Goal: Register for event/course

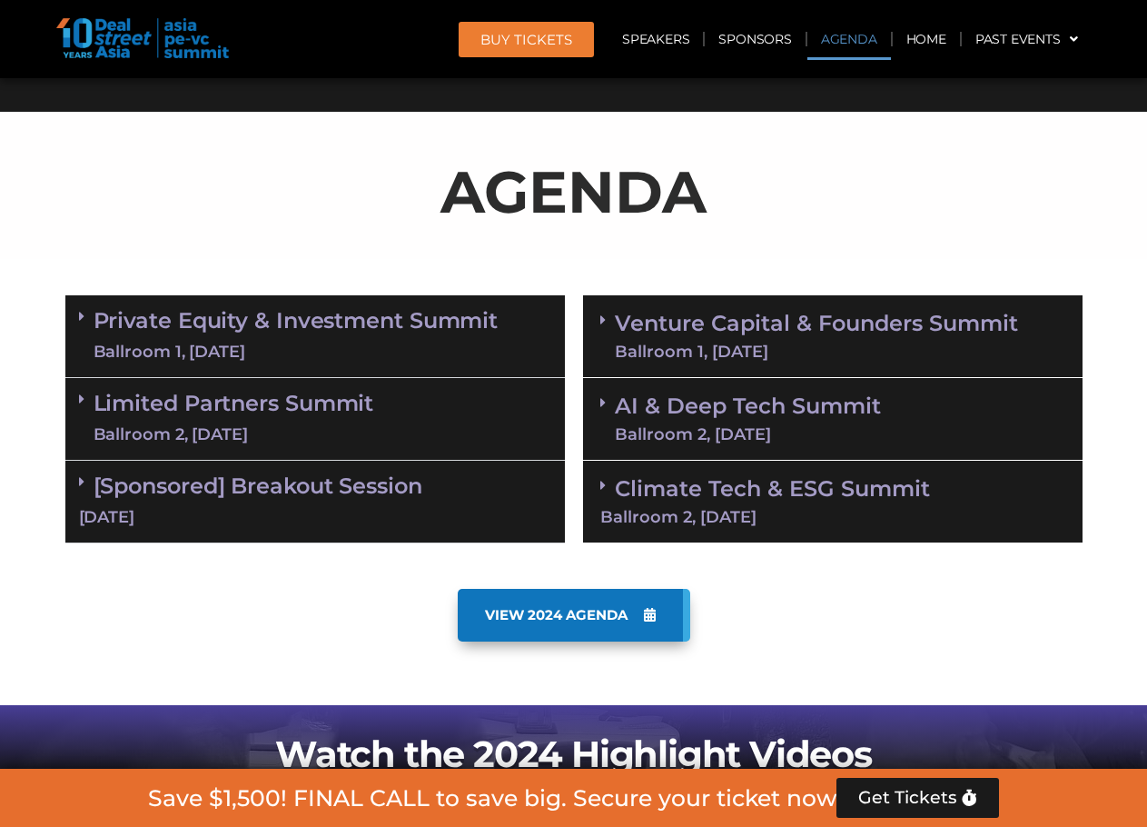
scroll to position [908, 0]
click at [897, 325] on link "Venture Capital & Founders​ Summit Ballroom 1, [DATE]" at bounding box center [816, 335] width 403 height 47
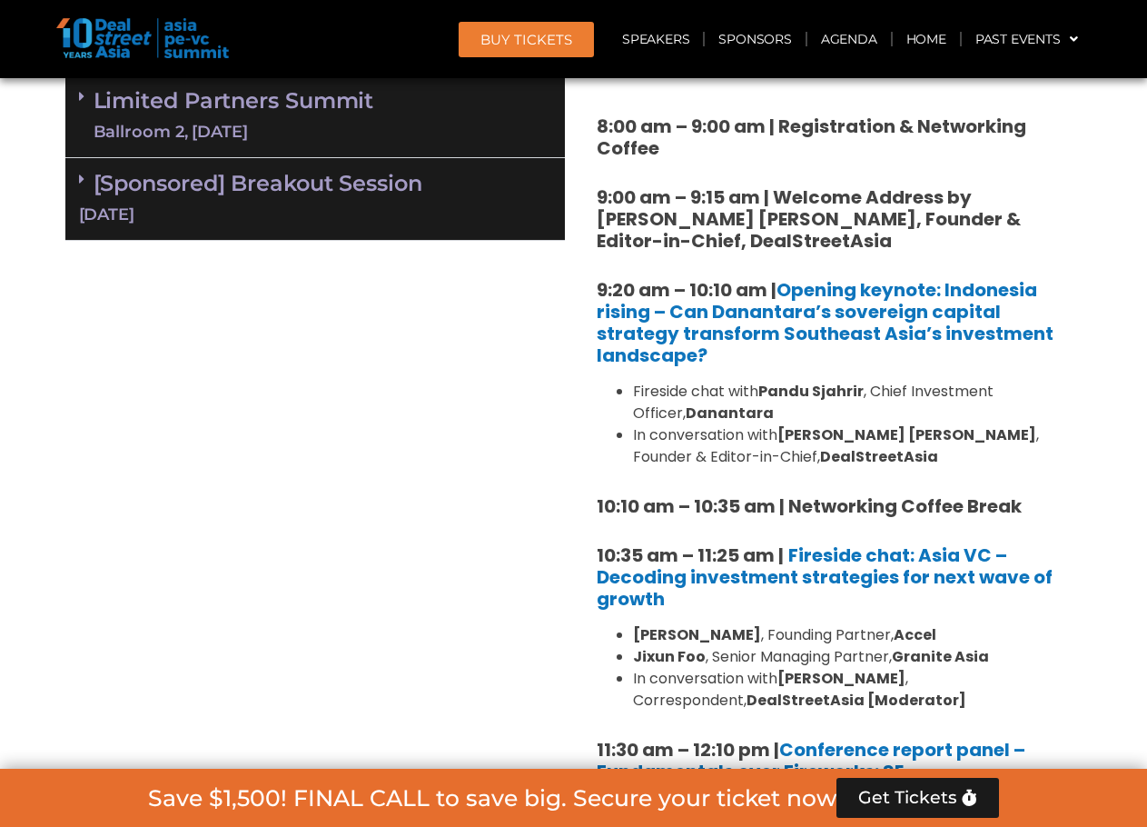
scroll to position [1514, 0]
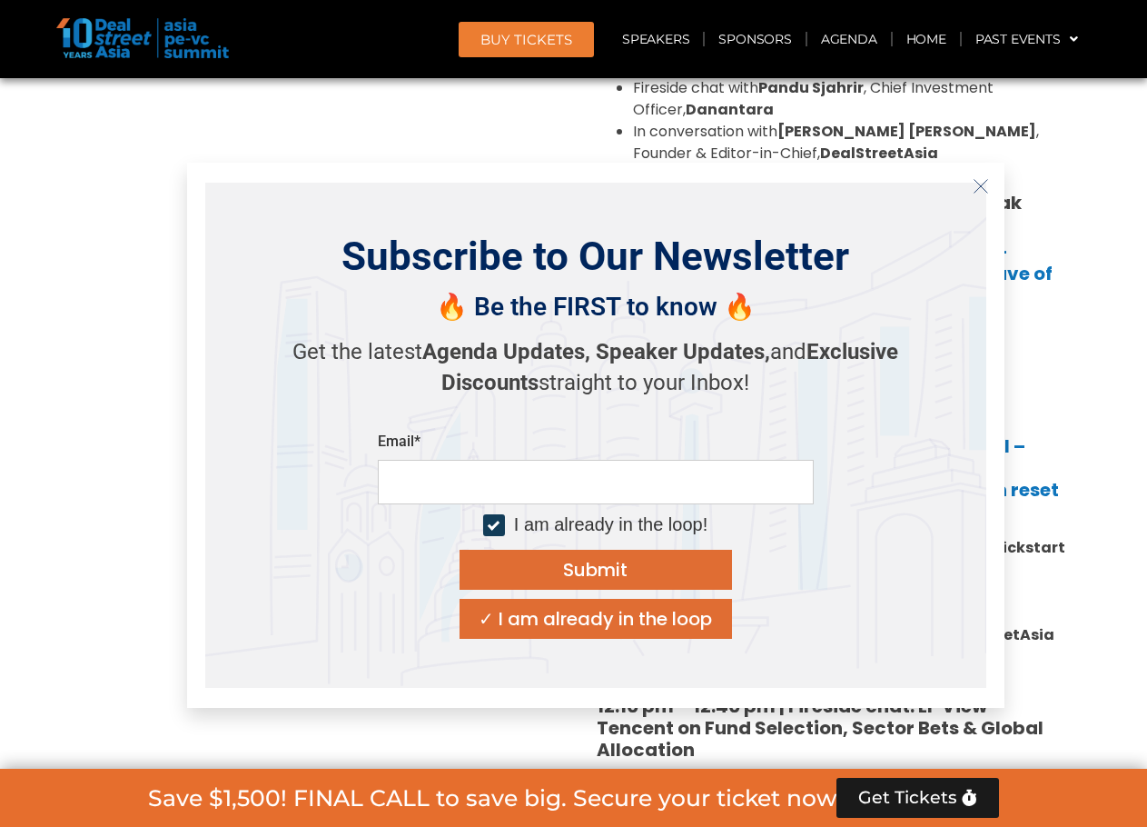
click at [988, 186] on icon "Close" at bounding box center [981, 186] width 16 height 16
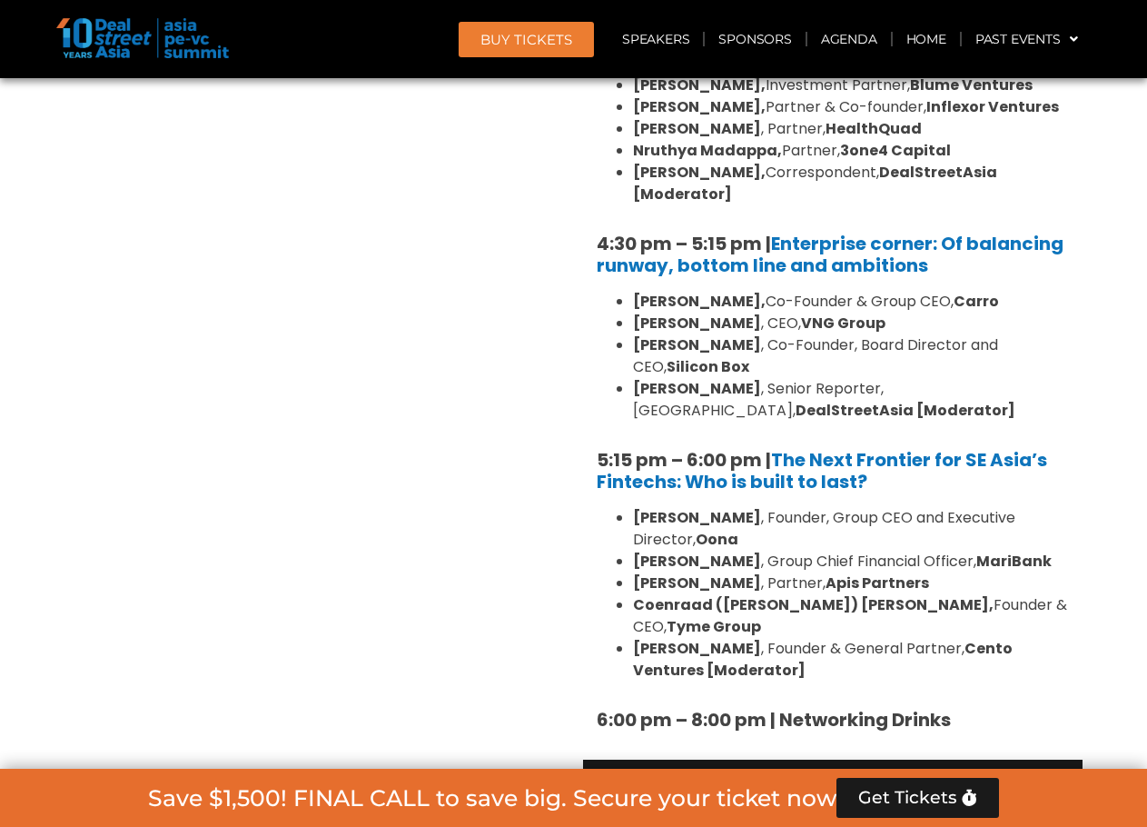
scroll to position [3028, 0]
click at [840, 776] on link "AI & Deep Tech Summit Ballroom 2, [DATE]" at bounding box center [748, 799] width 266 height 47
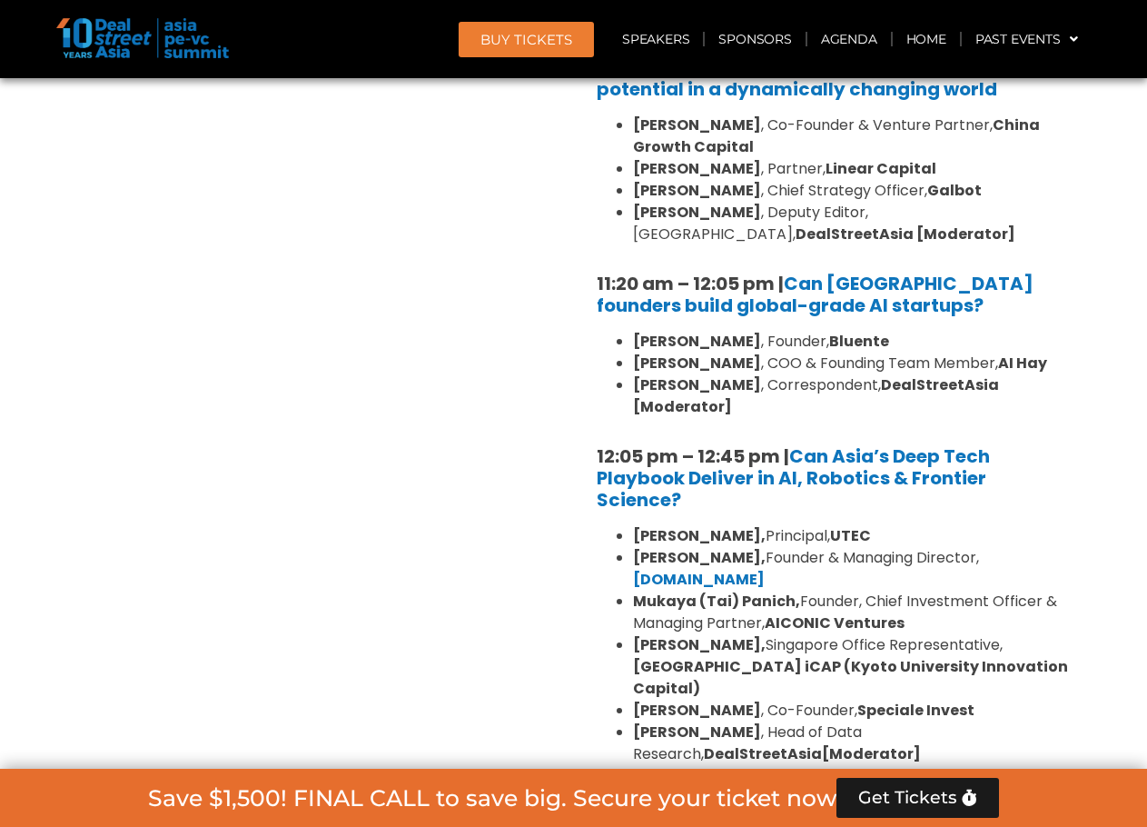
scroll to position [3936, 0]
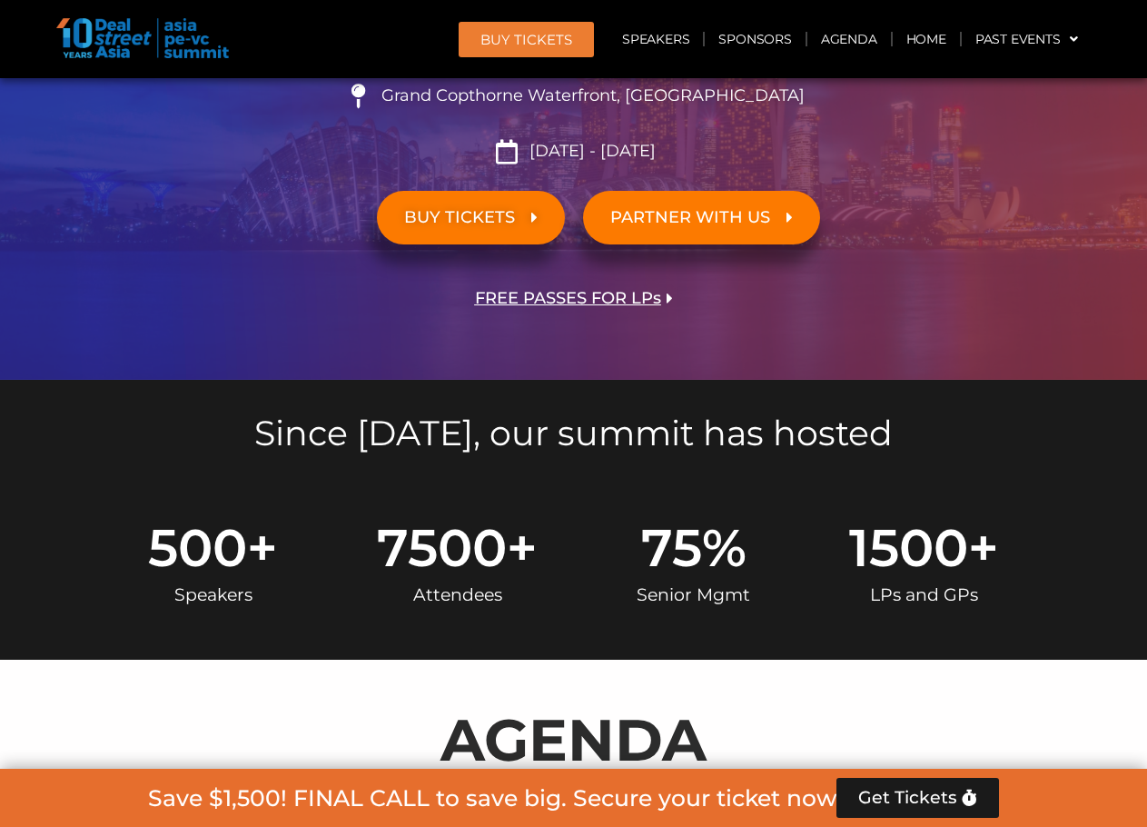
scroll to position [967, 0]
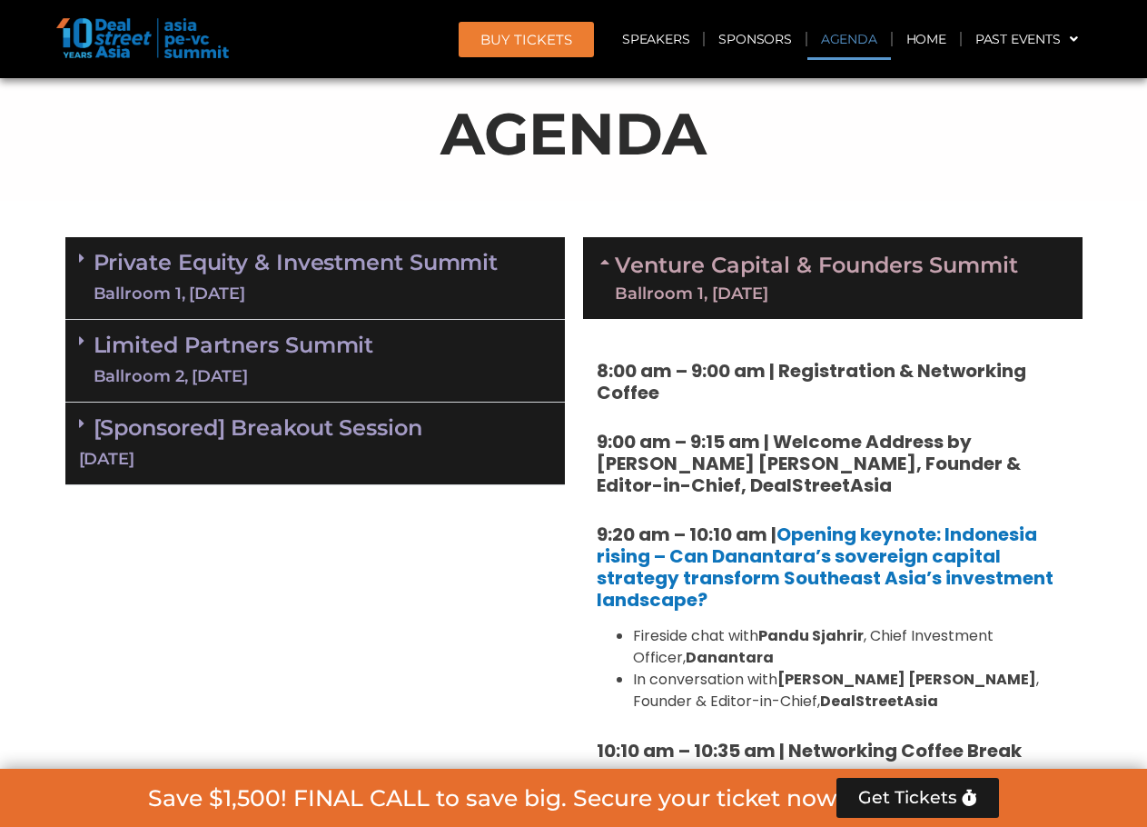
click at [316, 273] on link "Private Equity & Investment Summit Ballroom 1, [DATE]" at bounding box center [296, 278] width 405 height 55
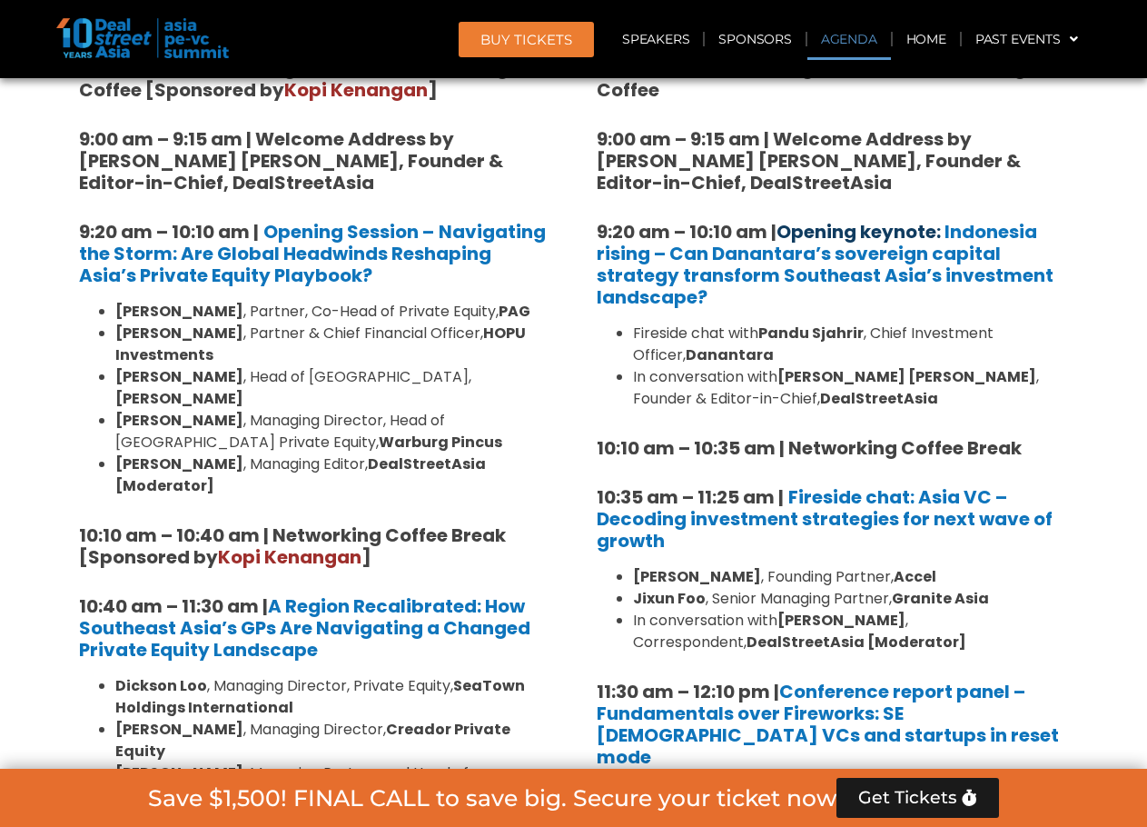
scroll to position [663, 0]
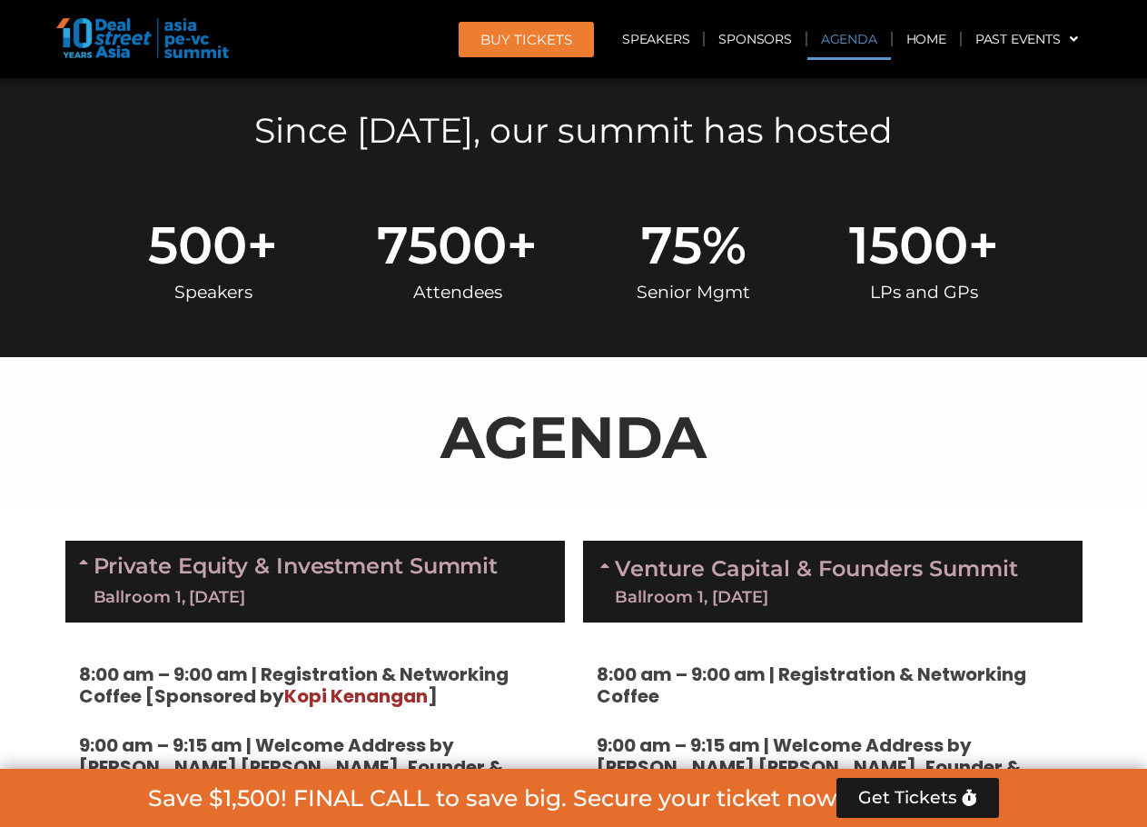
click at [790, 574] on link "Venture Capital & Founders​ Summit Ballroom 1, [DATE]" at bounding box center [816, 581] width 403 height 47
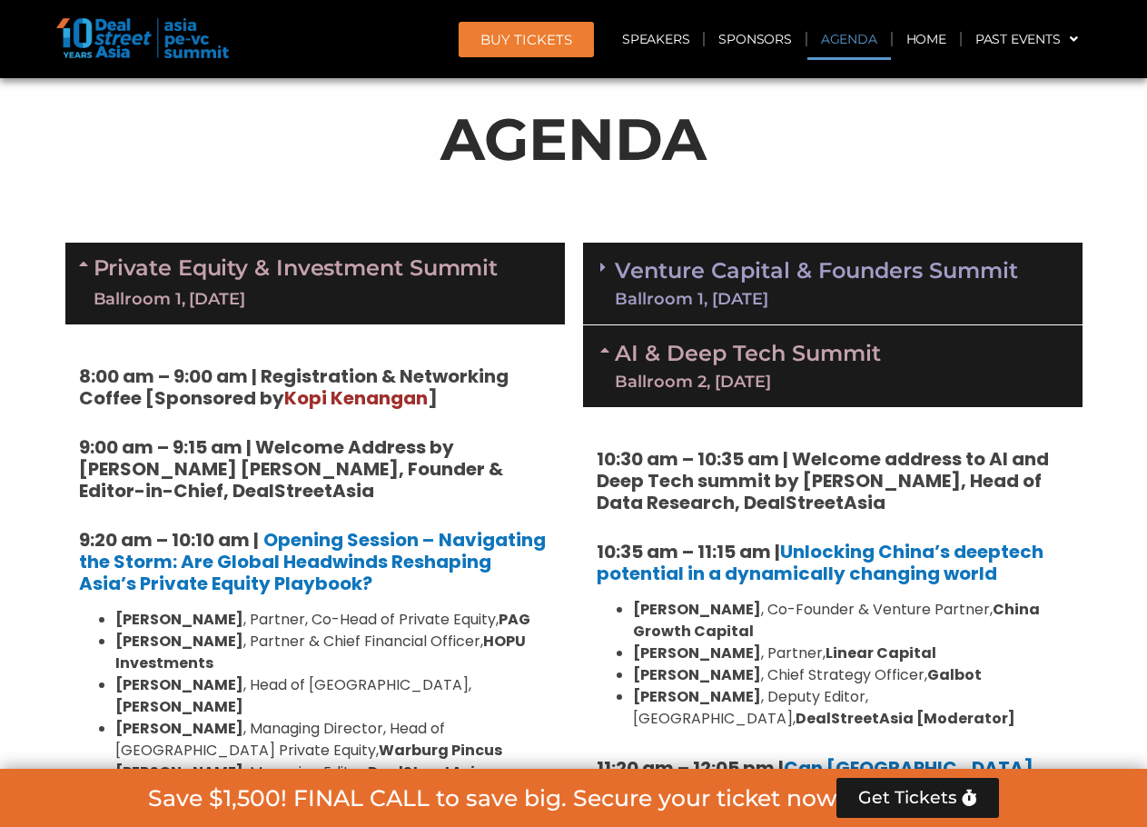
scroll to position [967, 0]
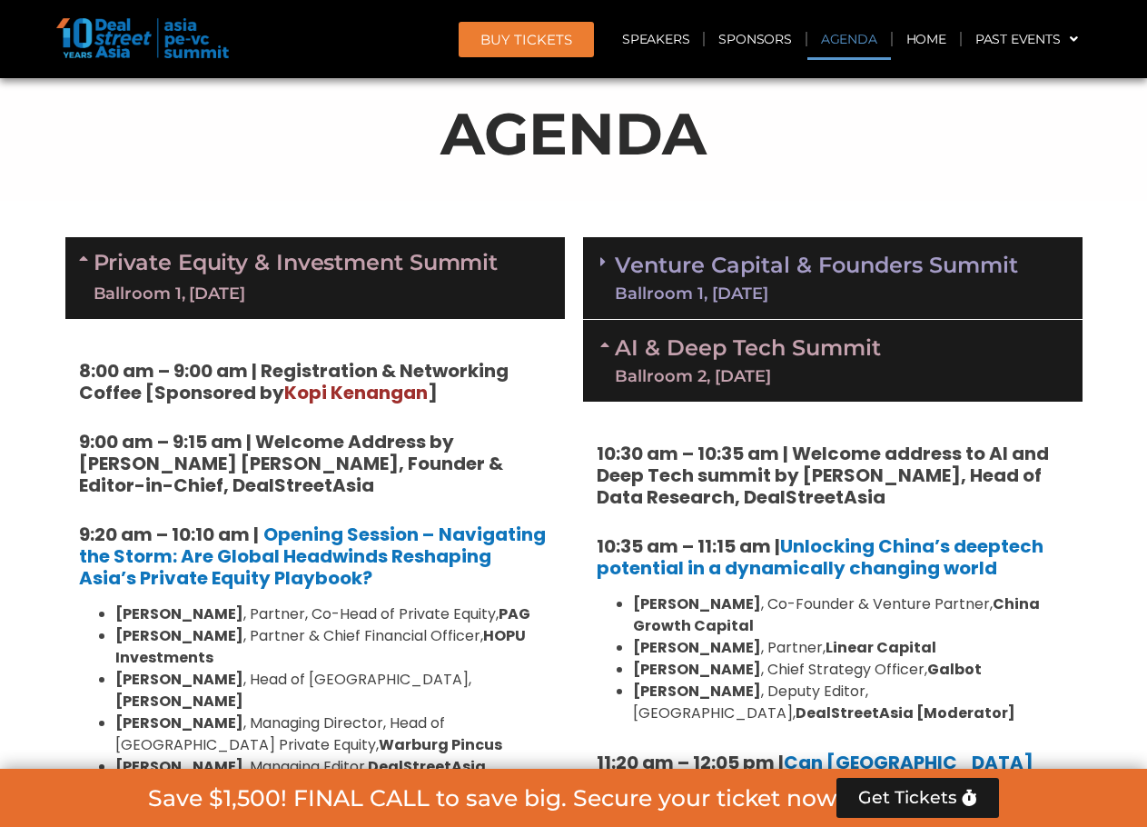
click at [816, 363] on link "AI & Deep Tech Summit Ballroom 2, [DATE]" at bounding box center [748, 360] width 266 height 47
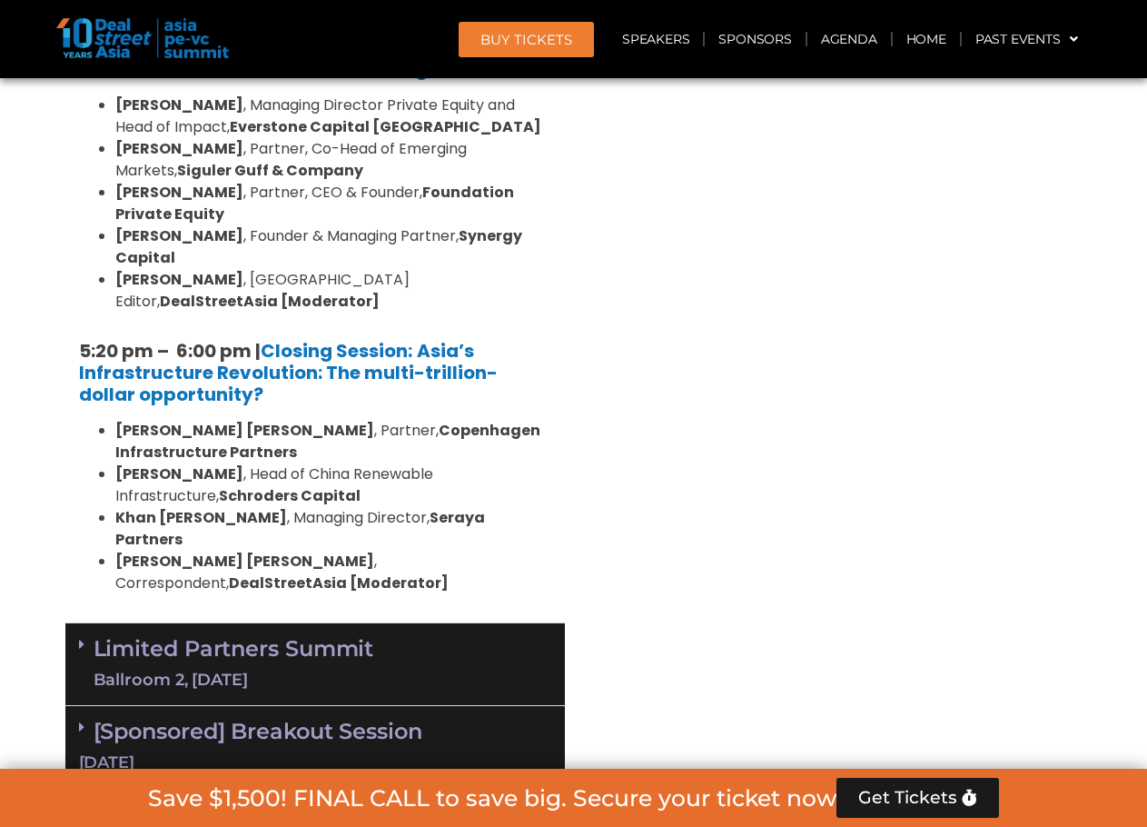
scroll to position [3618, 0]
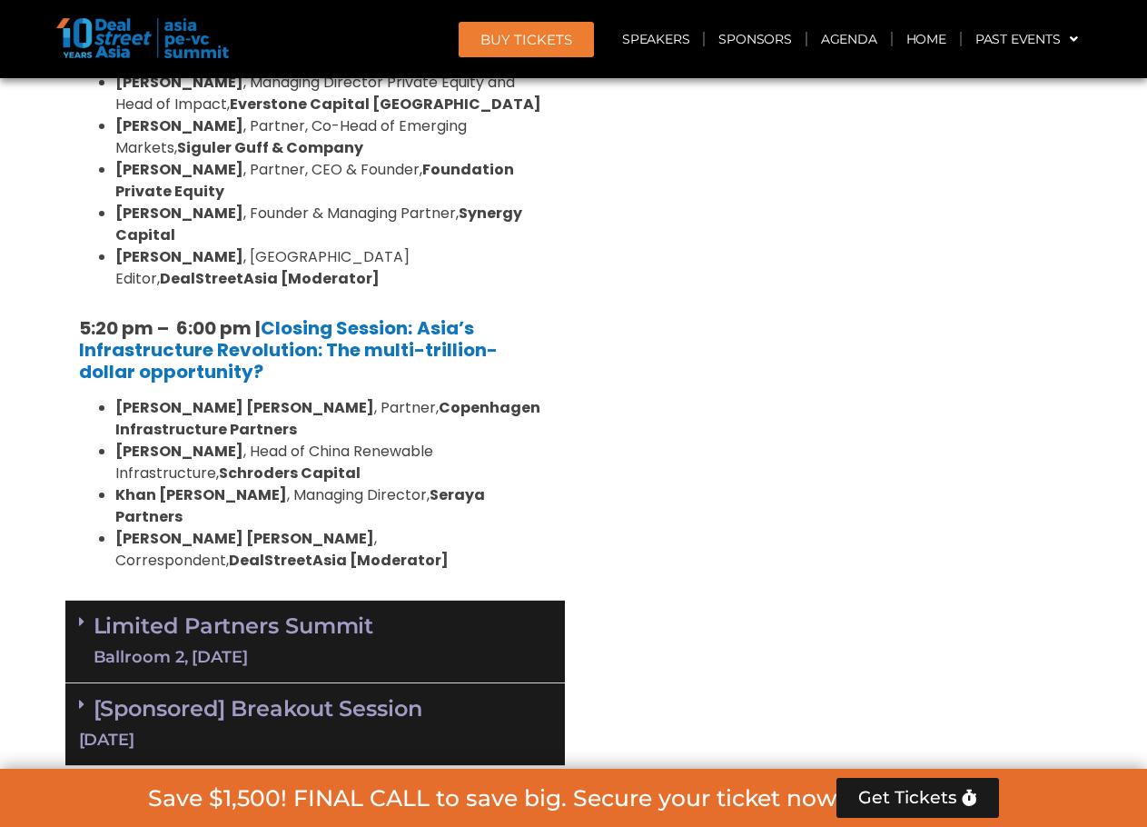
click at [313, 646] on div "Ballroom 2, [DATE]" at bounding box center [234, 657] width 281 height 23
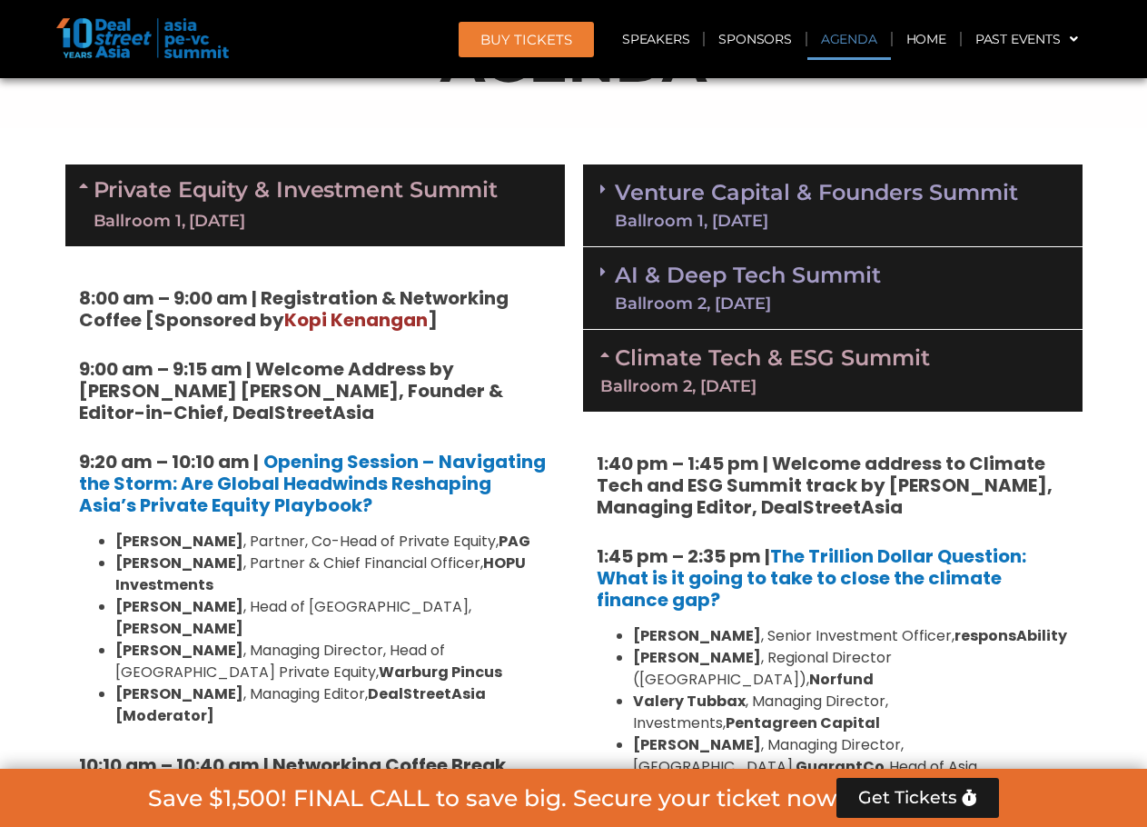
scroll to position [1086, 0]
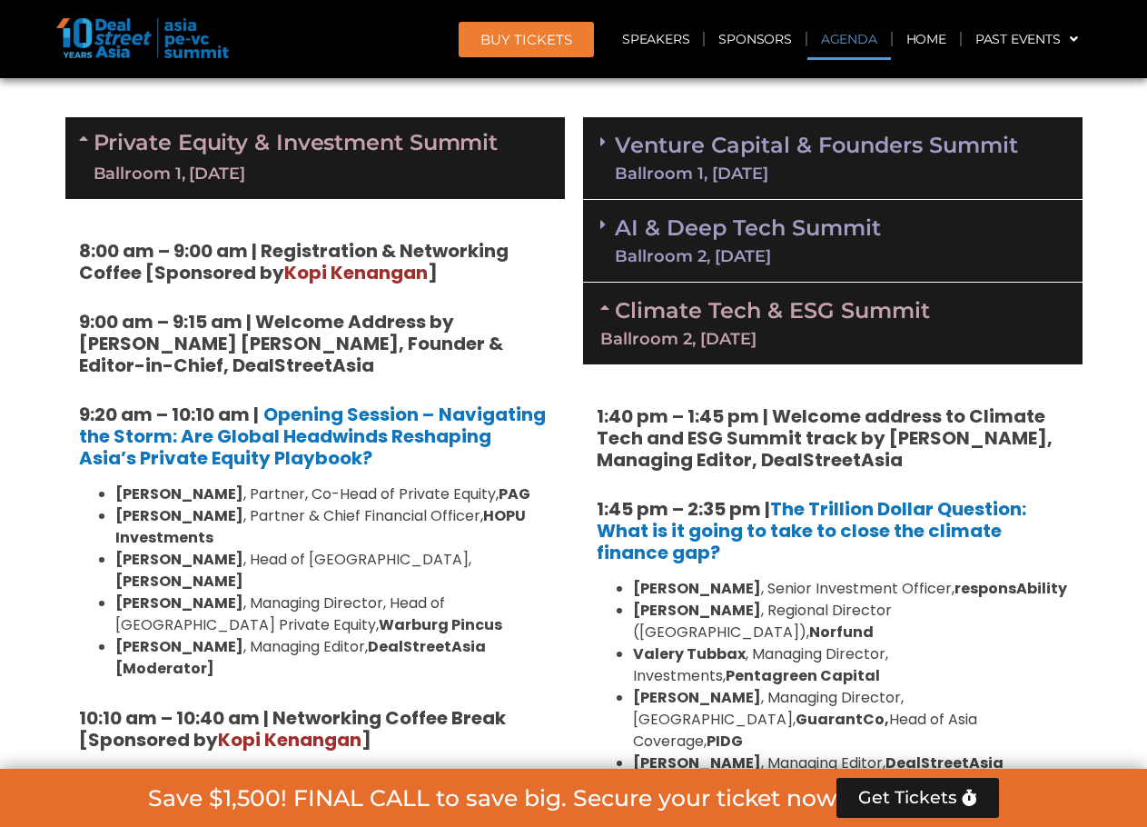
click at [949, 156] on link "Venture Capital & Founders​ Summit Ballroom 1, [DATE]" at bounding box center [816, 157] width 403 height 47
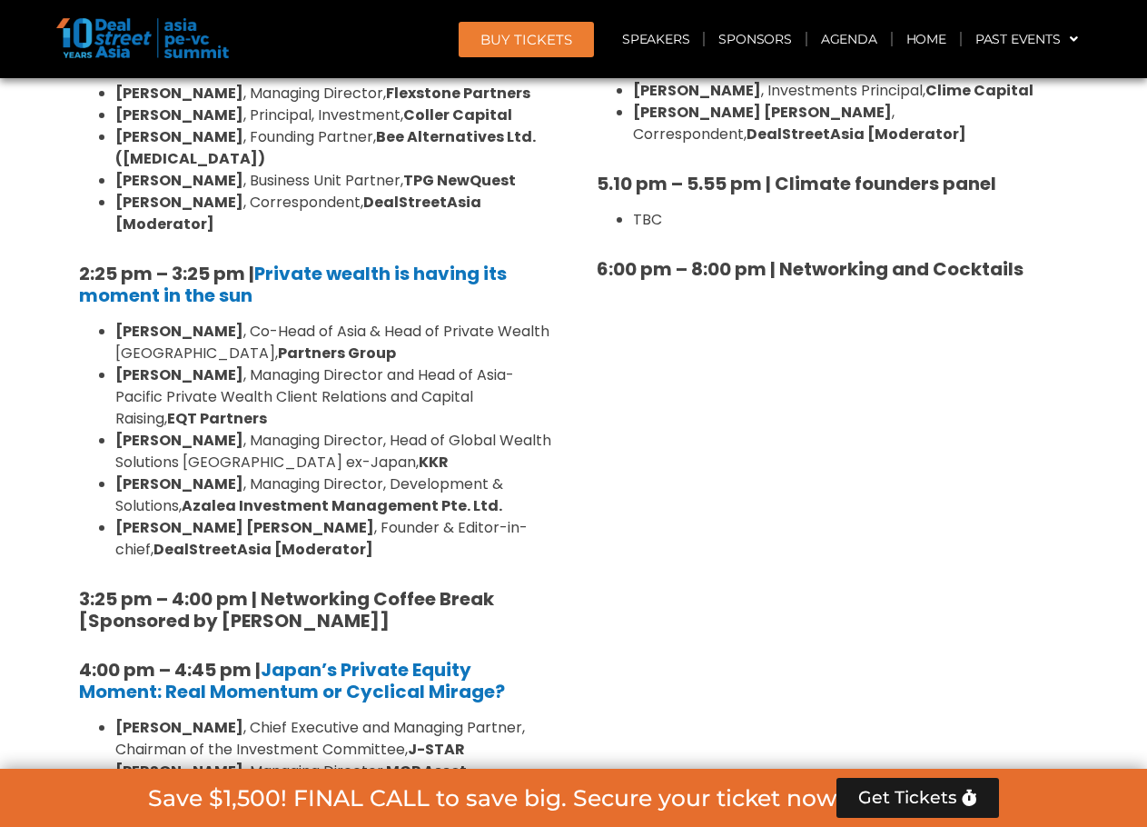
scroll to position [5023, 0]
